Goal: Task Accomplishment & Management: Manage account settings

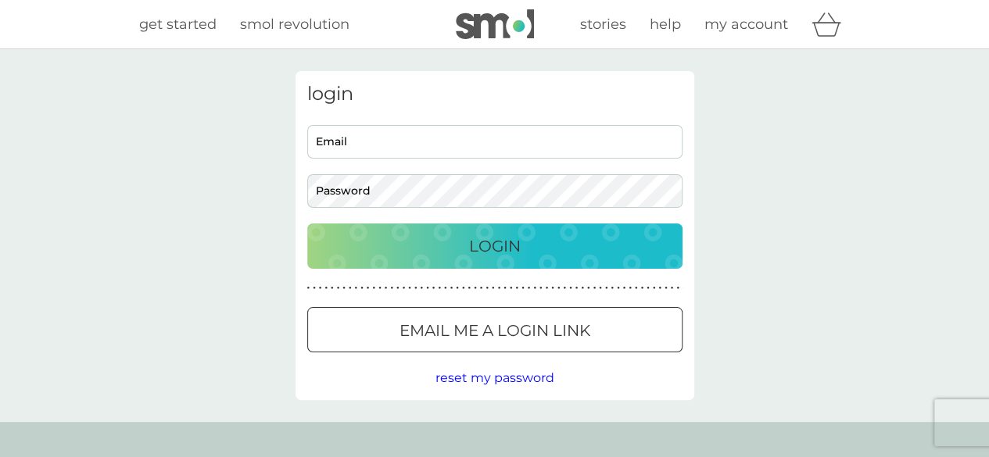
type input "[EMAIL_ADDRESS][DOMAIN_NAME]"
click at [539, 249] on div "Login" at bounding box center [495, 246] width 344 height 25
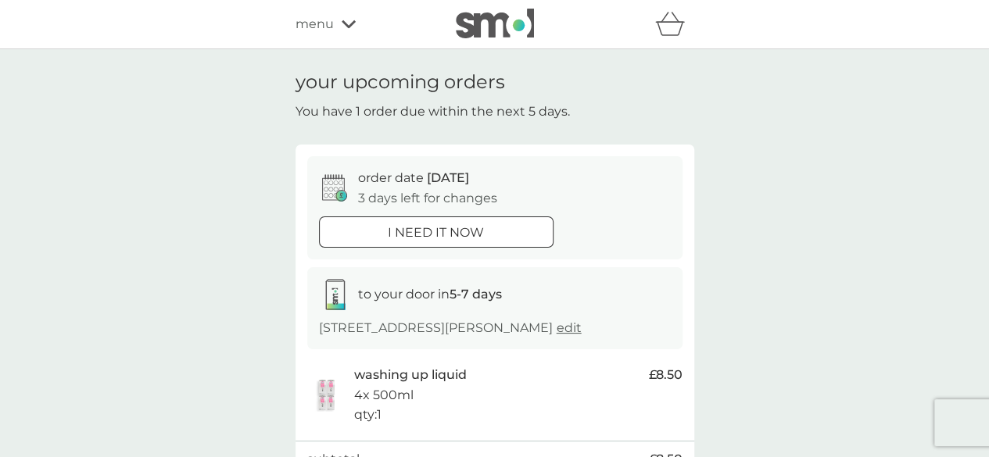
click at [496, 231] on div "i need it now" at bounding box center [436, 233] width 233 height 20
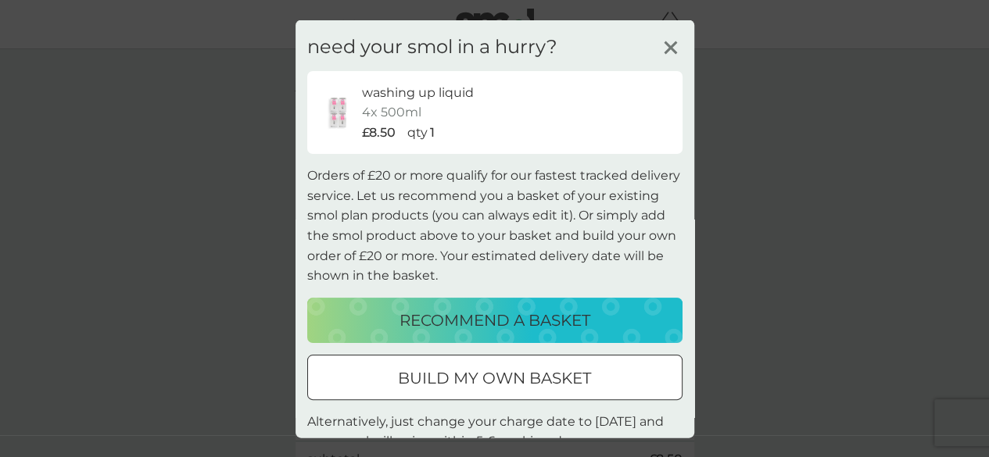
scroll to position [48, 0]
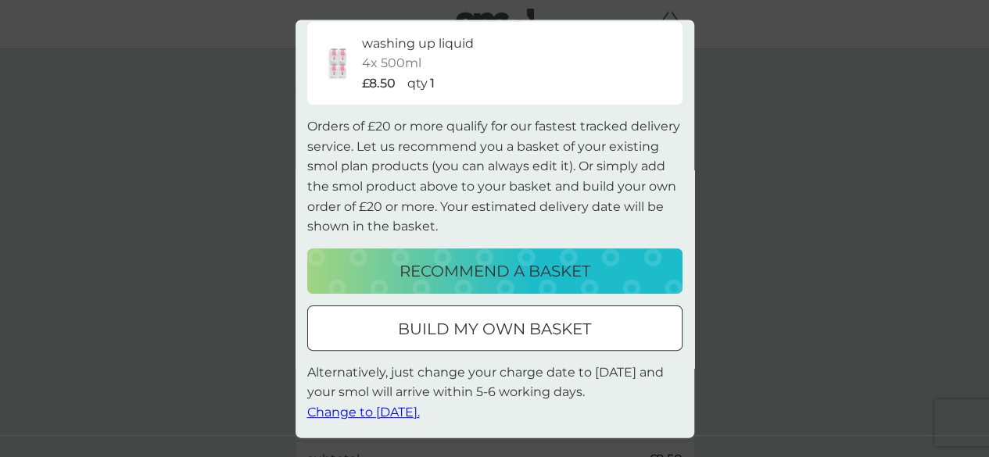
click at [419, 412] on span "Change to tomorrow." at bounding box center [363, 413] width 113 height 15
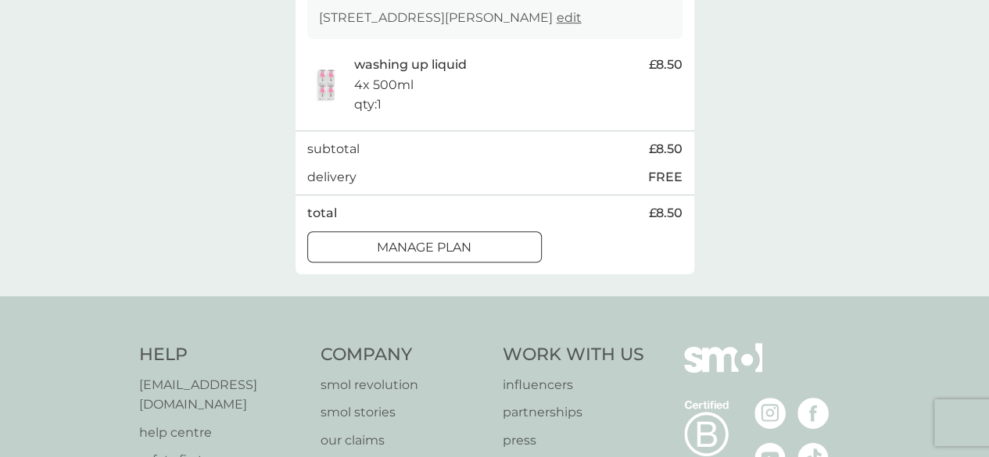
scroll to position [314, 0]
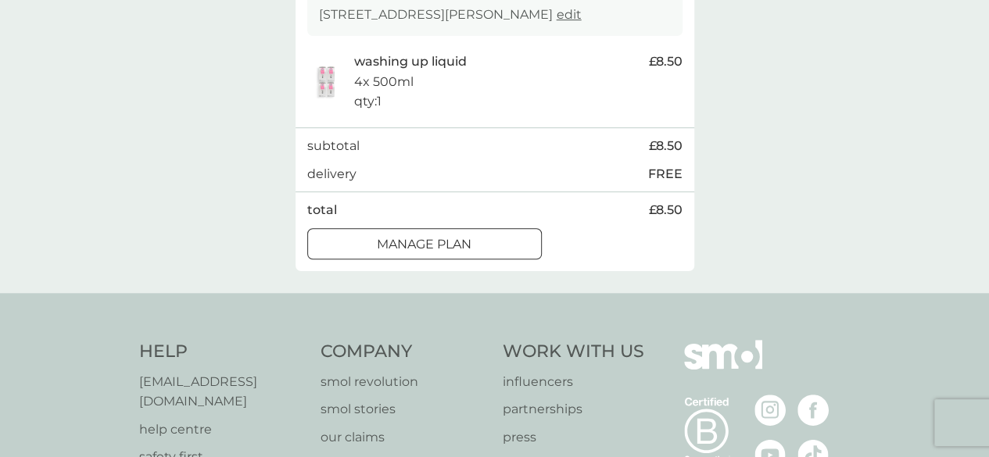
click at [471, 255] on p "Manage plan" at bounding box center [424, 245] width 95 height 20
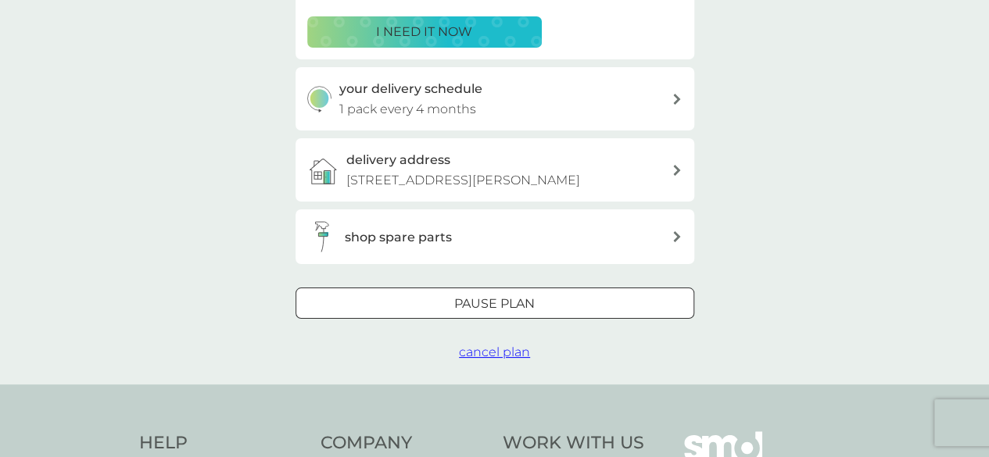
scroll to position [313, 0]
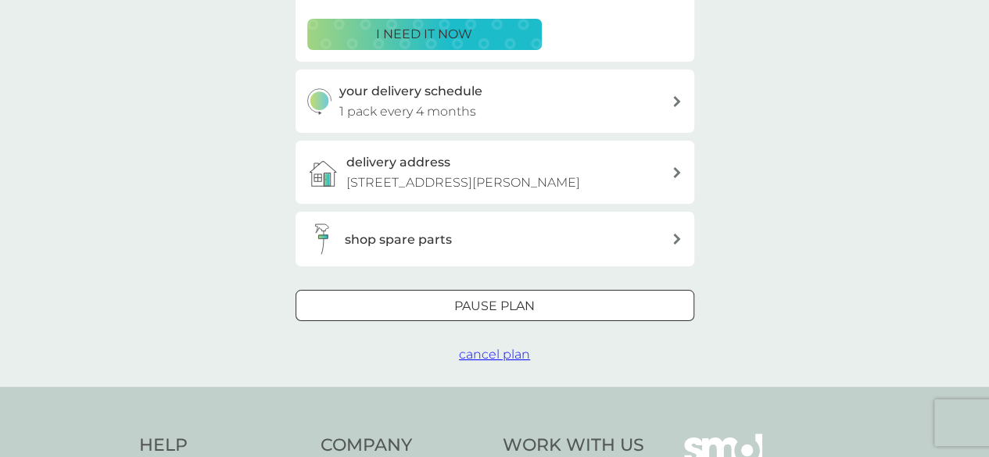
click at [512, 114] on div "your delivery schedule 1 pack every 4 months" at bounding box center [505, 101] width 332 height 40
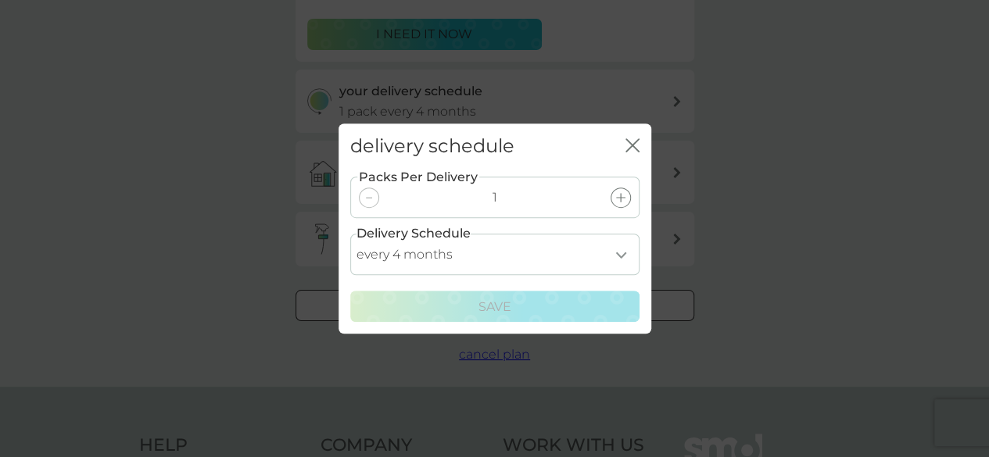
click at [615, 249] on select "every 1 month every 2 months every 3 months every 4 months every 5 months every…" at bounding box center [494, 254] width 289 height 41
select select "5"
click at [350, 234] on select "every 1 month every 2 months every 3 months every 4 months every 5 months every…" at bounding box center [494, 254] width 289 height 41
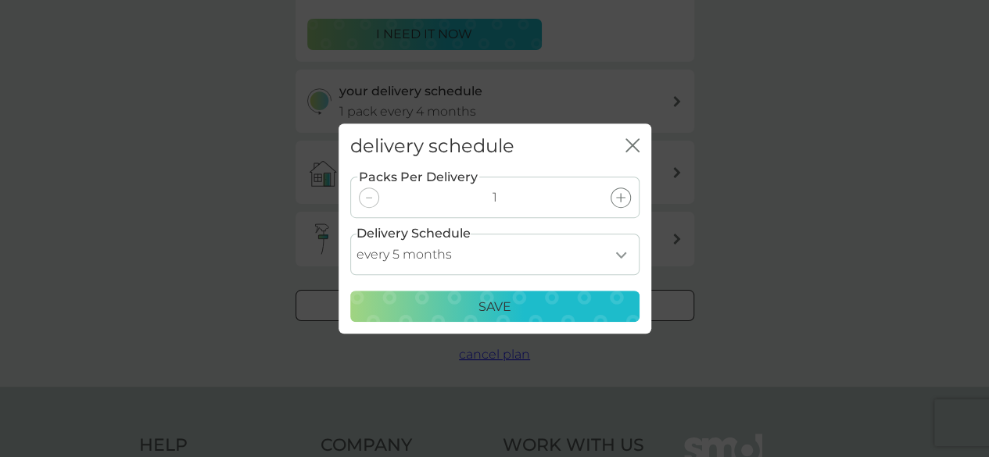
click at [545, 314] on div "Save" at bounding box center [494, 307] width 269 height 20
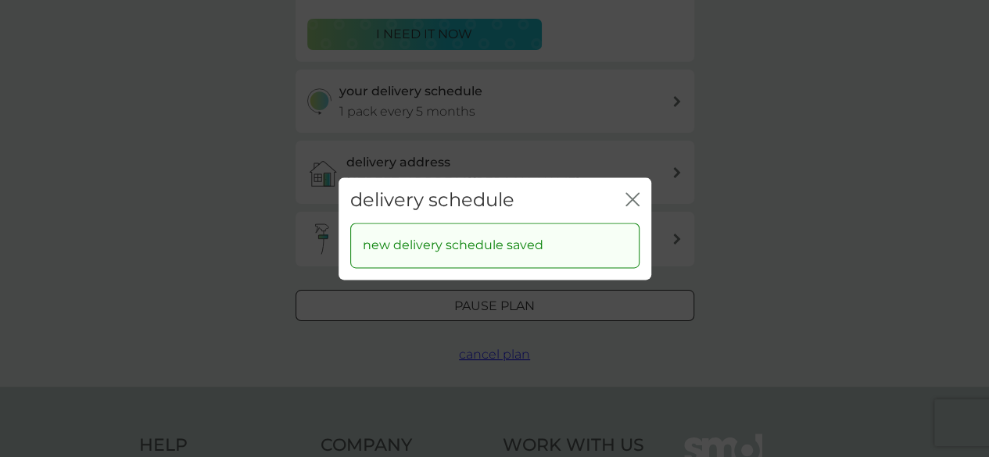
click at [633, 199] on icon "close" at bounding box center [636, 199] width 6 height 13
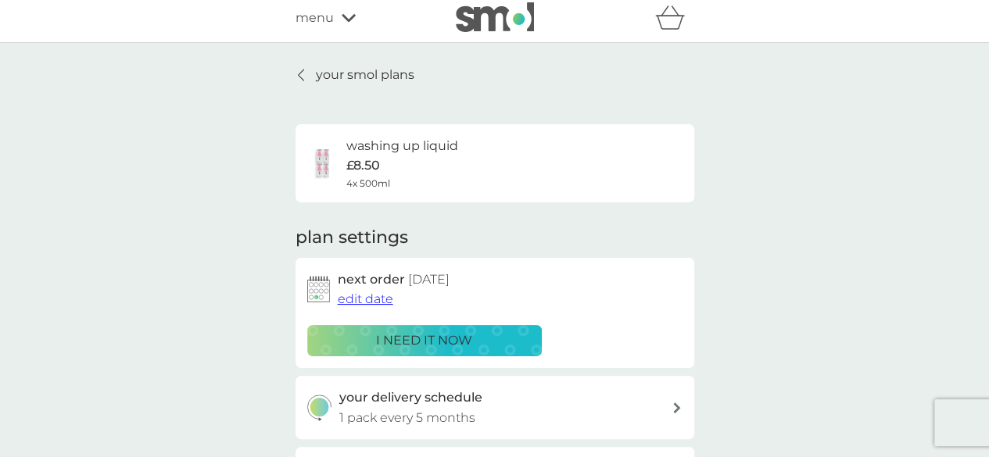
scroll to position [0, 0]
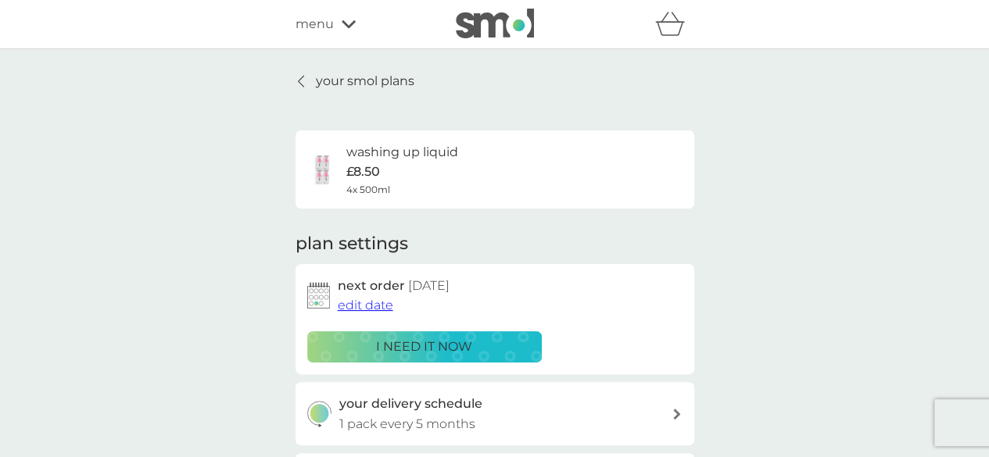
click at [378, 306] on span "edit date" at bounding box center [366, 305] width 56 height 15
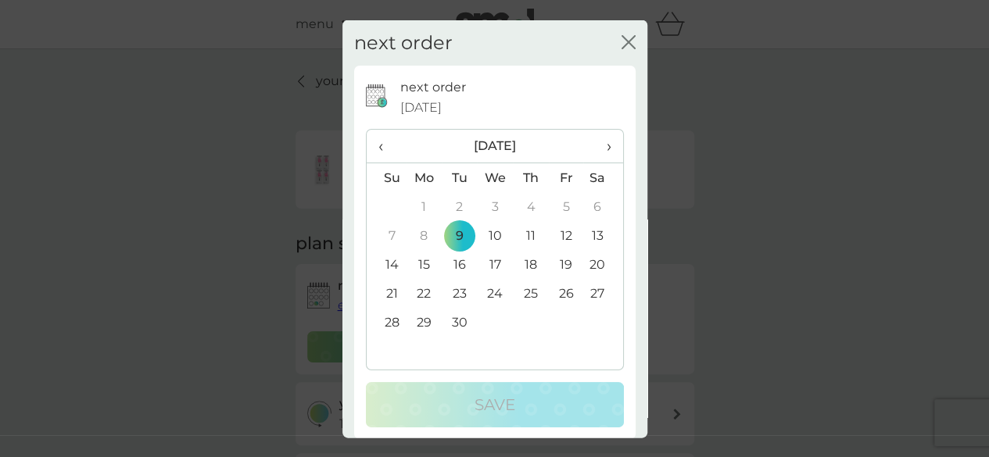
click at [415, 293] on td "22" at bounding box center [425, 293] width 36 height 29
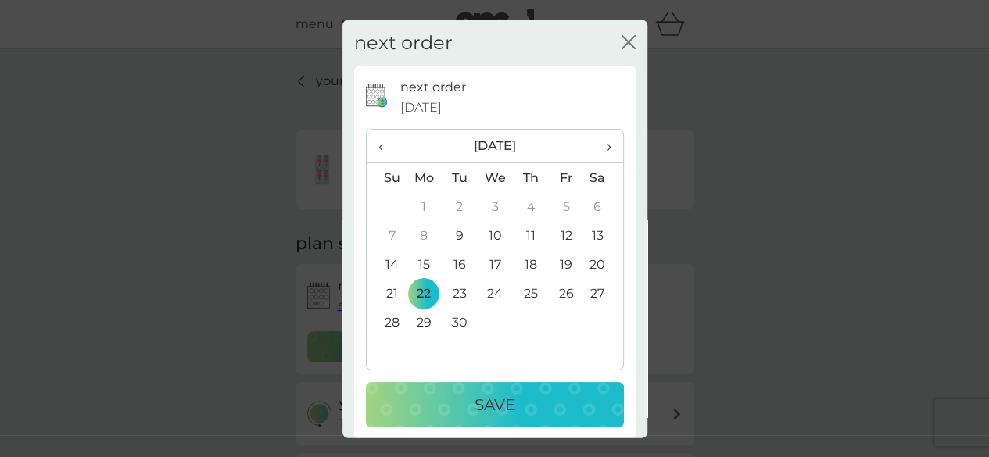
click at [557, 260] on td "19" at bounding box center [566, 264] width 35 height 29
click at [521, 400] on div "Save" at bounding box center [495, 404] width 227 height 25
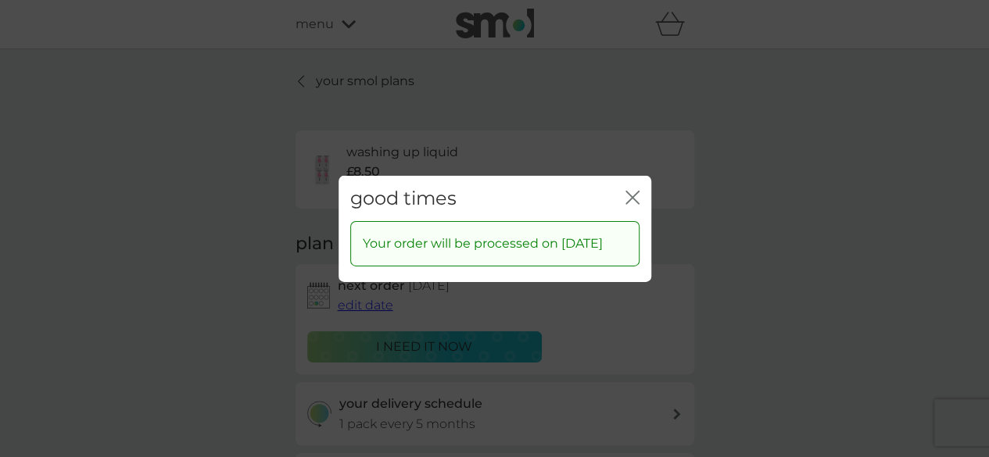
click at [636, 191] on icon "close" at bounding box center [636, 197] width 6 height 13
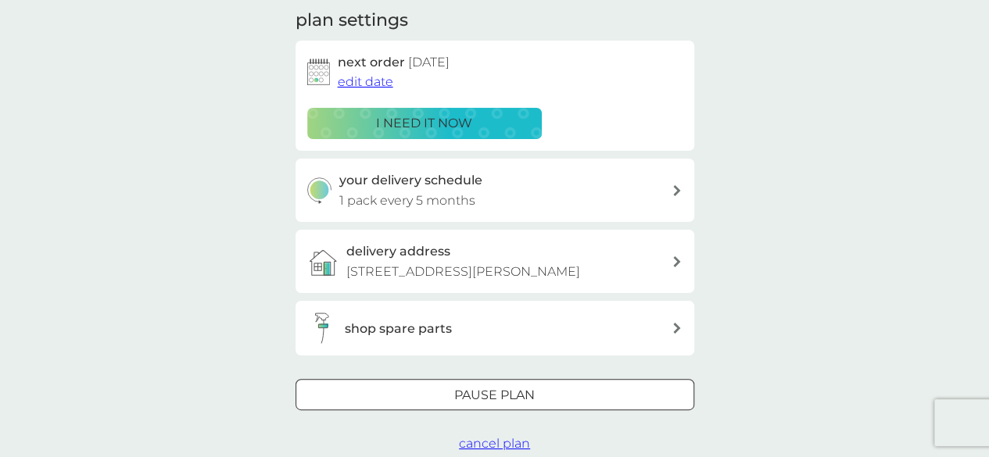
scroll to position [226, 0]
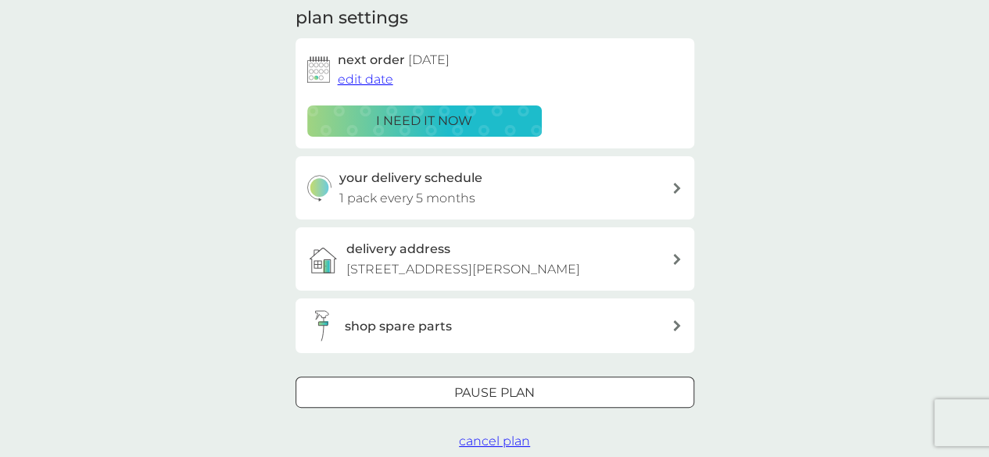
click at [649, 192] on div "your delivery schedule 1 pack every 5 months" at bounding box center [505, 188] width 332 height 40
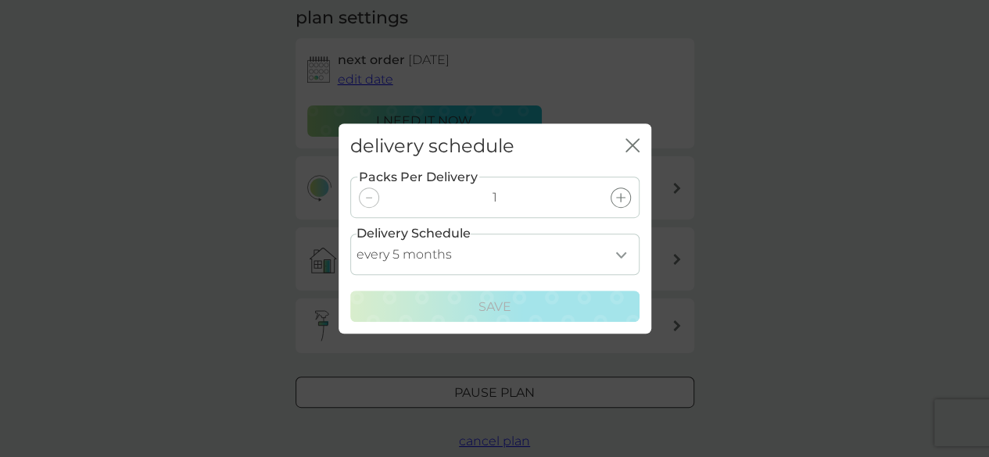
click at [618, 201] on icon at bounding box center [620, 197] width 9 height 9
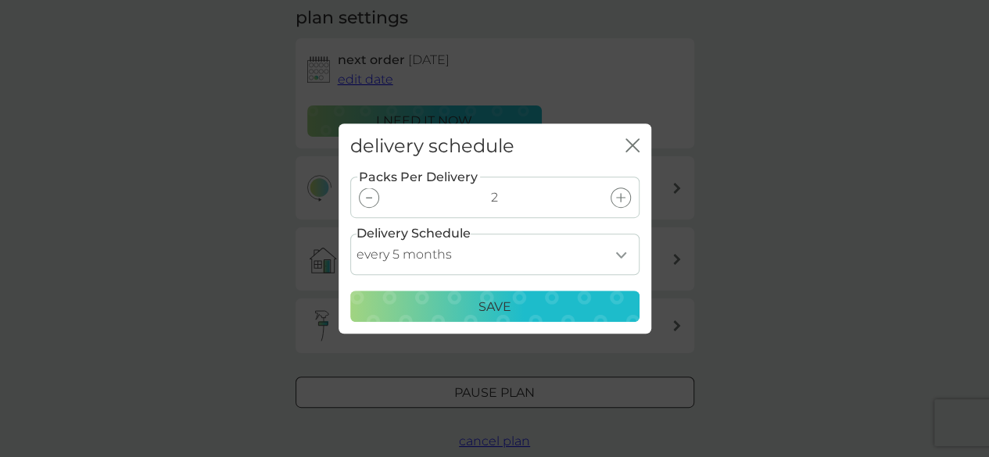
click at [618, 201] on icon at bounding box center [620, 197] width 9 height 9
click at [618, 259] on select "every 1 month every 2 months every 3 months every 4 months every 5 months every…" at bounding box center [494, 254] width 289 height 41
select select "3"
click at [350, 234] on select "every 1 month every 2 months every 3 months every 4 months every 5 months every…" at bounding box center [494, 254] width 289 height 41
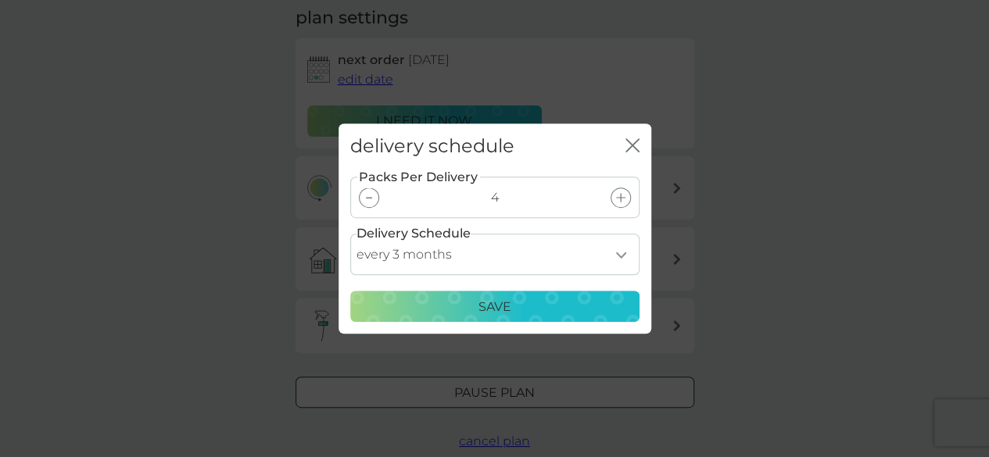
click at [569, 315] on div "Save" at bounding box center [494, 307] width 269 height 20
